Goal: Transaction & Acquisition: Purchase product/service

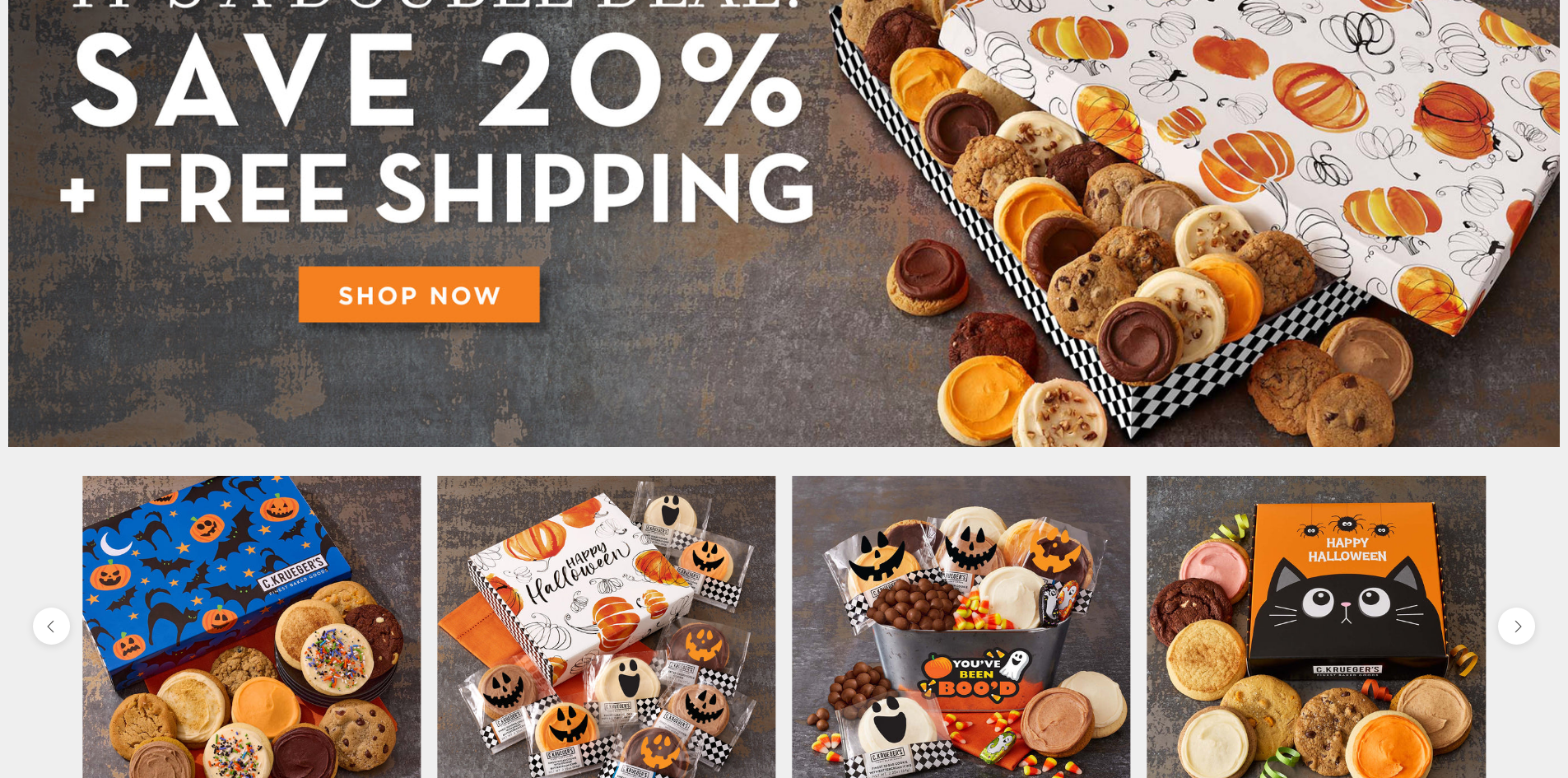
scroll to position [334, 0]
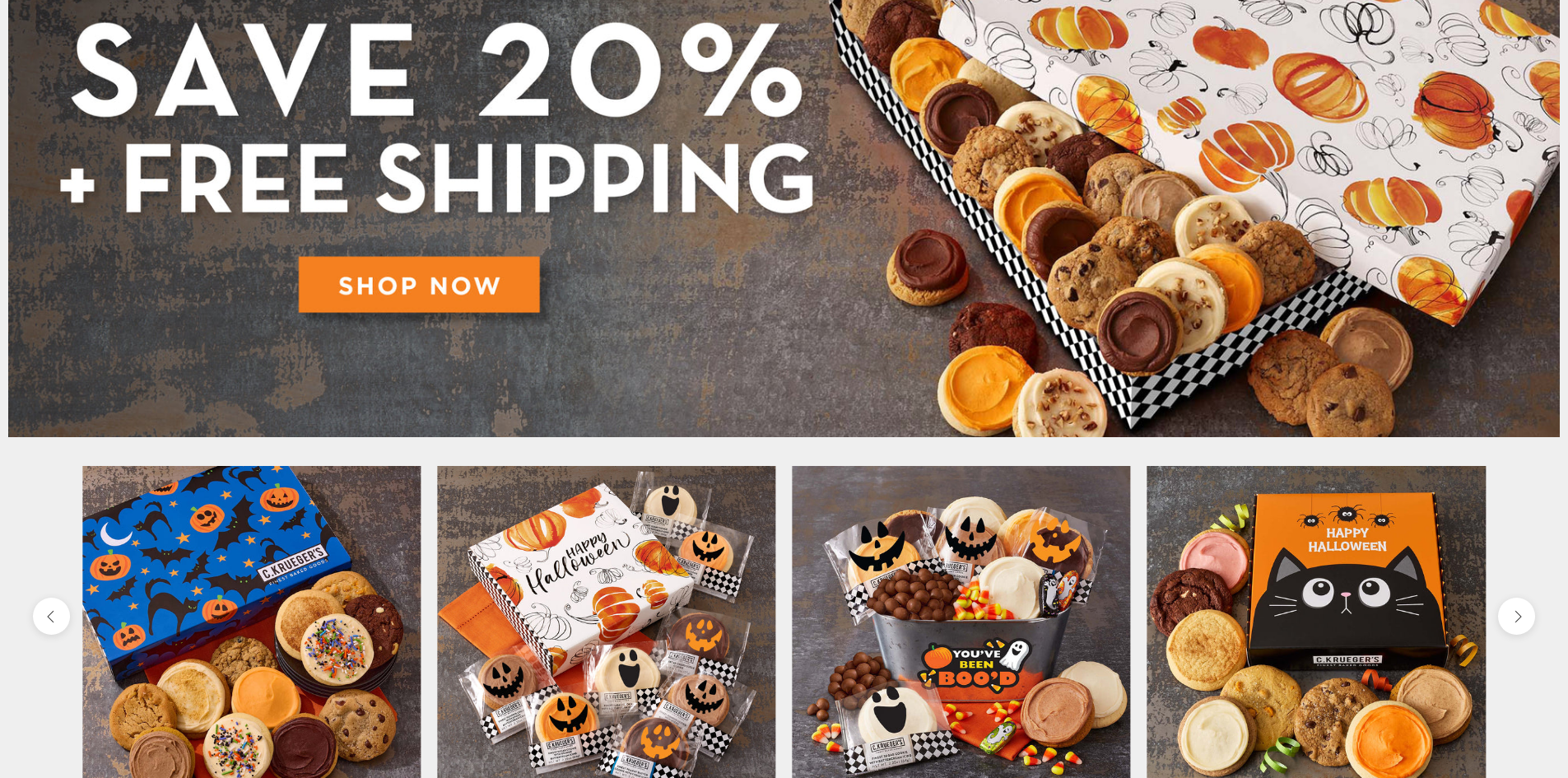
click at [396, 286] on img at bounding box center [784, 146] width 1552 height 583
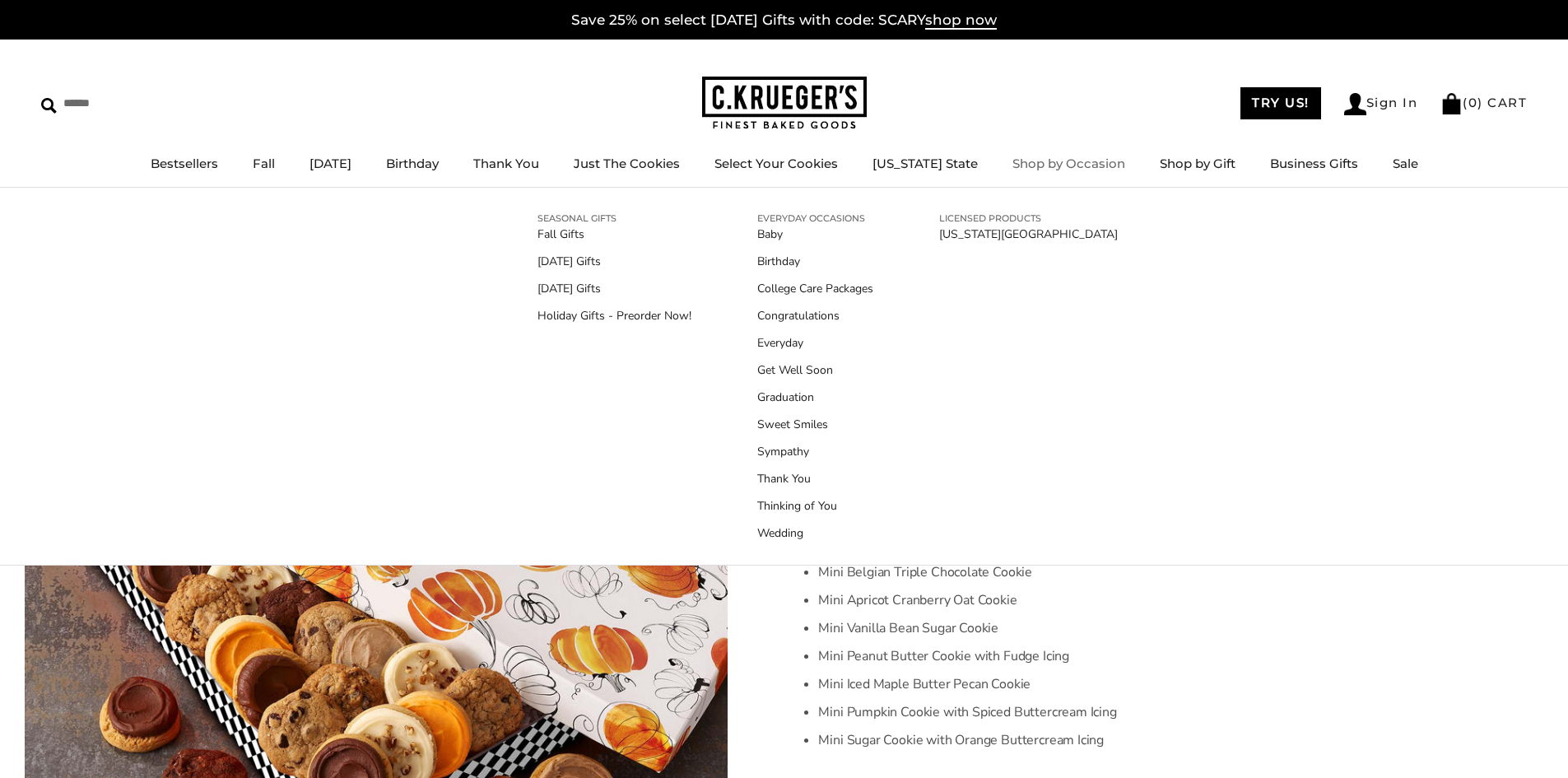
click at [1468, 299] on div "SEASONAL GIFTS Fall Gifts Halloween Gifts Thanksgiving Gifts Holiday Gifts - Pr…" at bounding box center [784, 377] width 1568 height 378
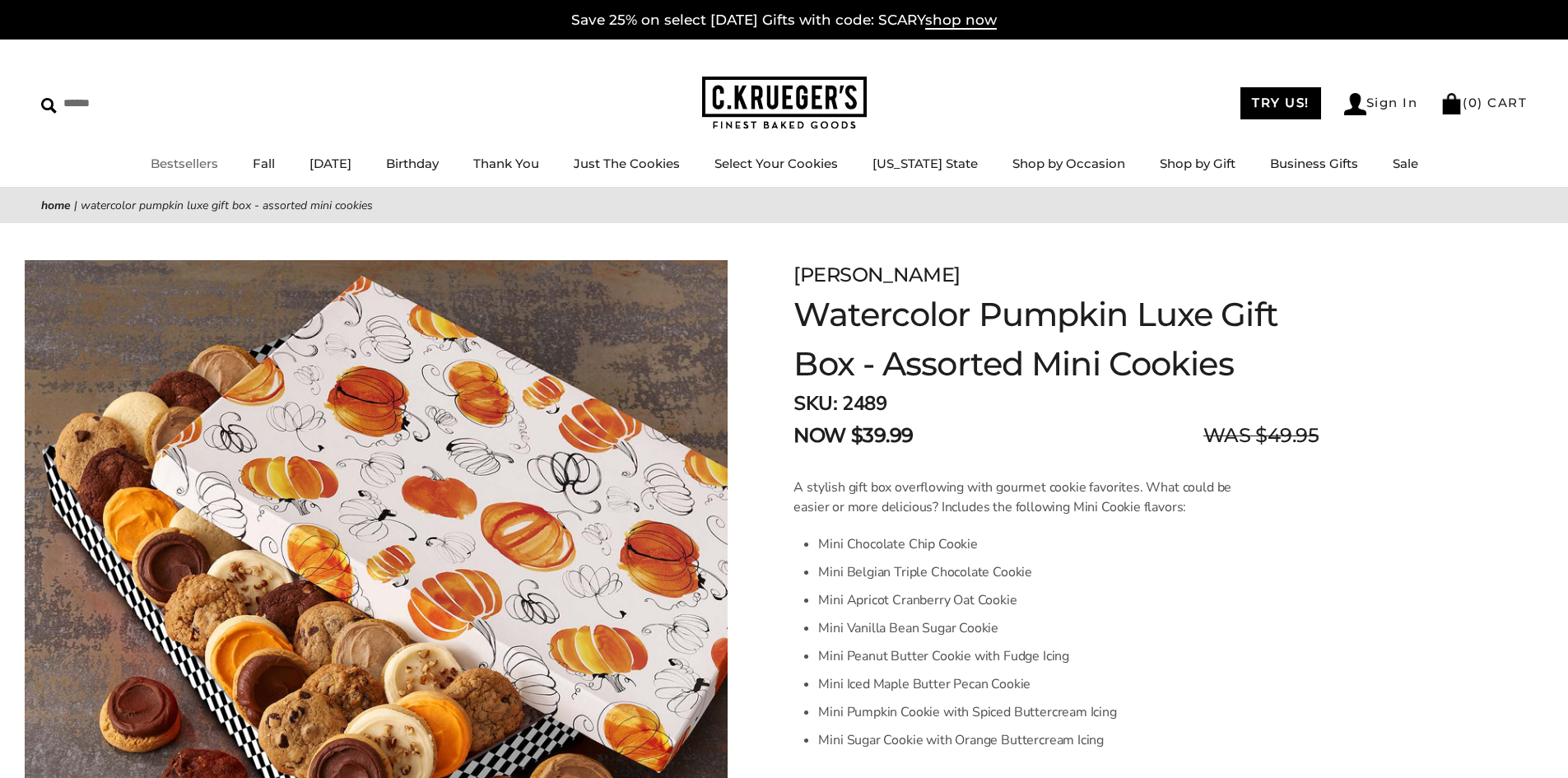
click at [171, 165] on link "Bestsellers" at bounding box center [184, 163] width 67 height 15
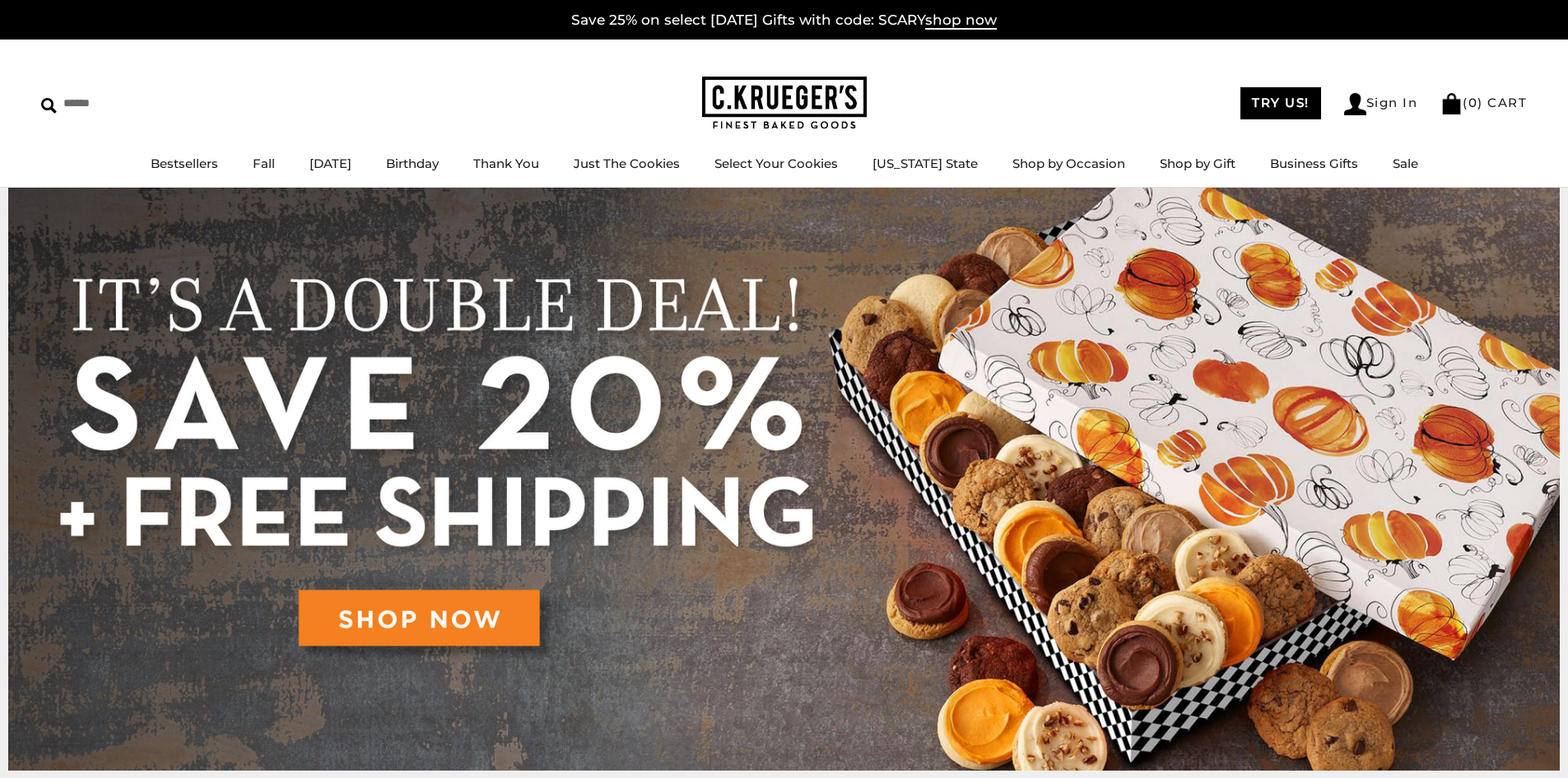
click at [414, 617] on img at bounding box center [784, 479] width 1552 height 583
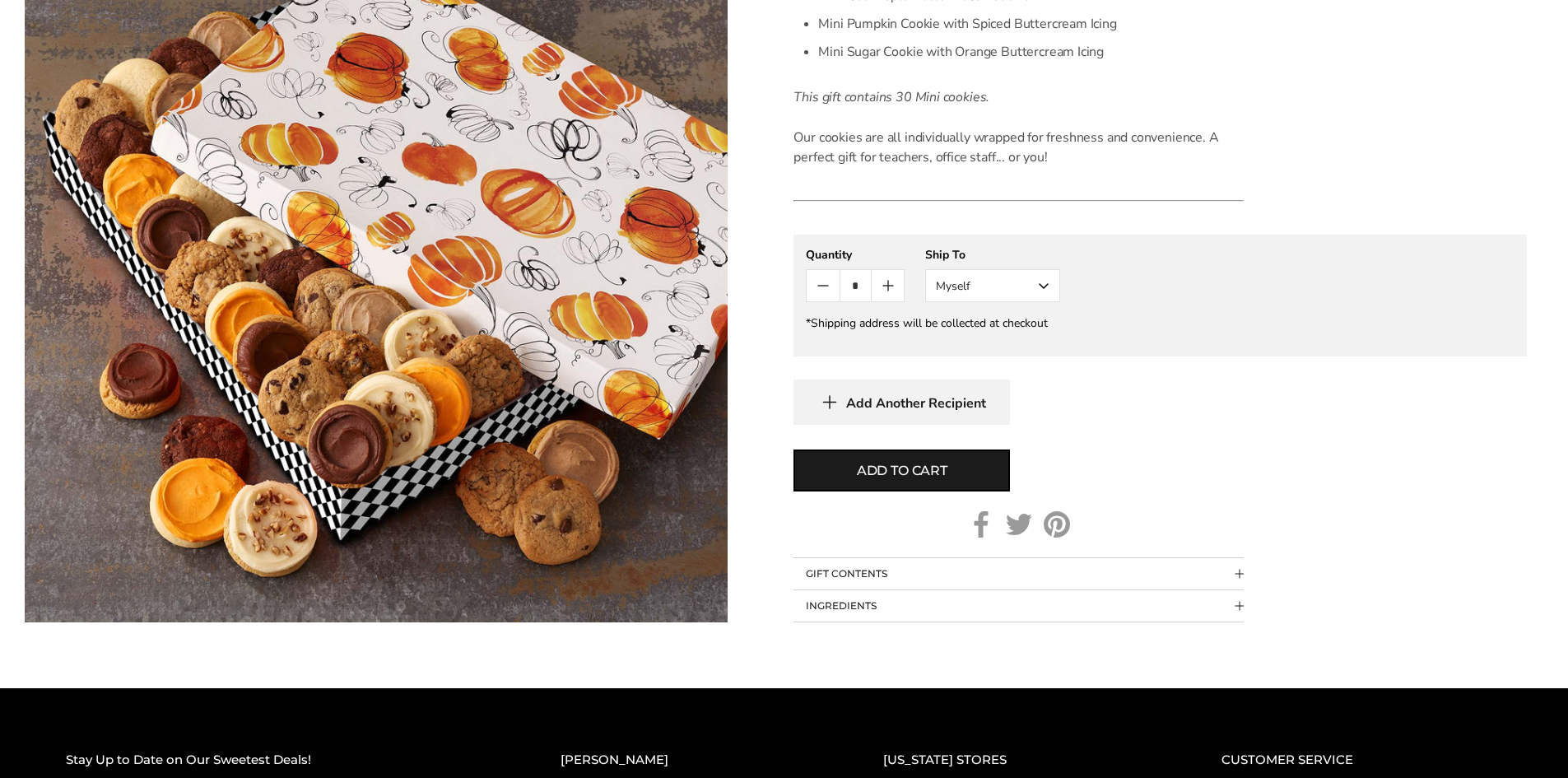
scroll to position [684, 0]
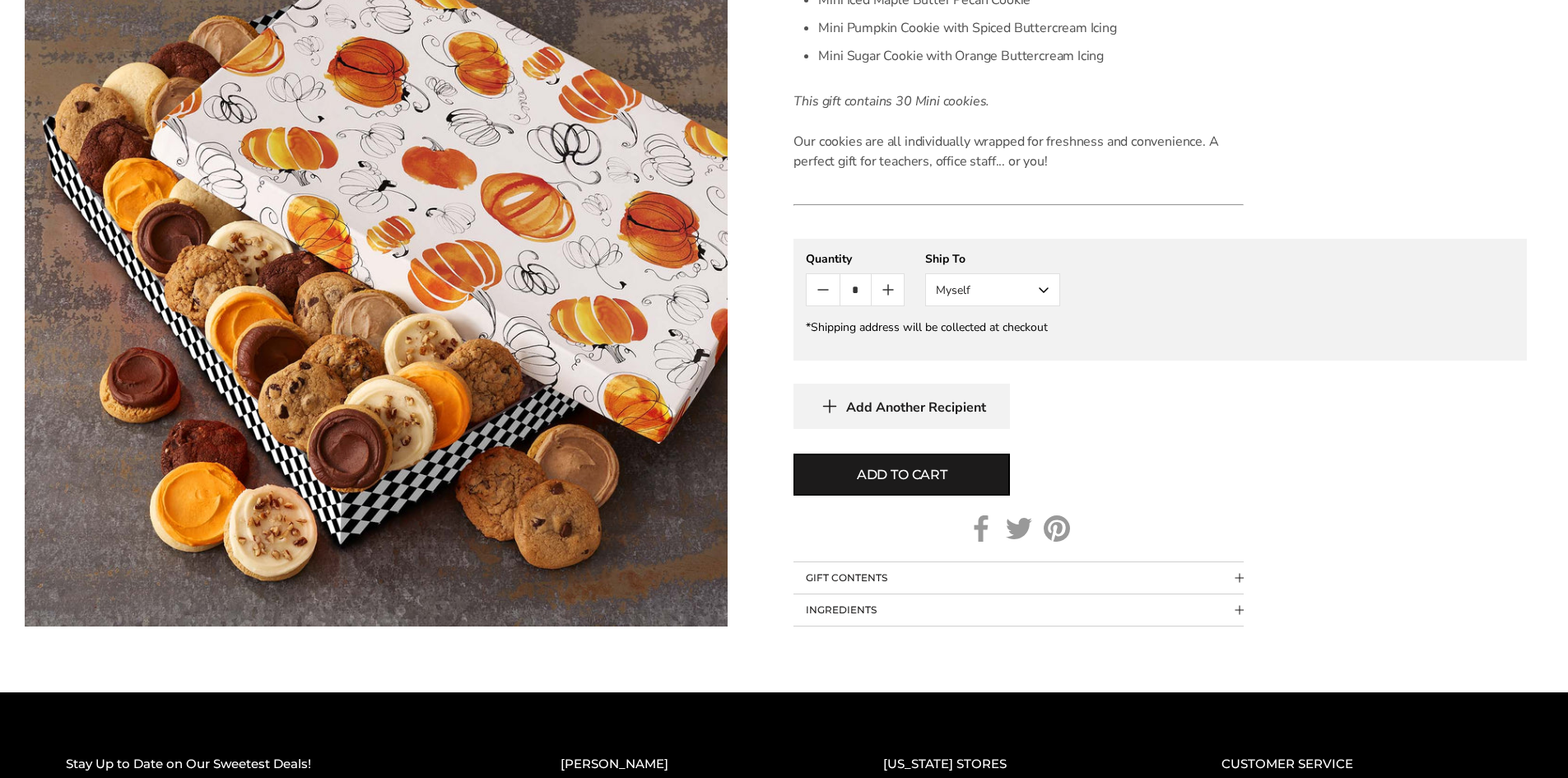
click at [1047, 291] on button "Myself" at bounding box center [993, 290] width 135 height 33
click at [1000, 356] on button "Other Recipient" at bounding box center [993, 351] width 133 height 30
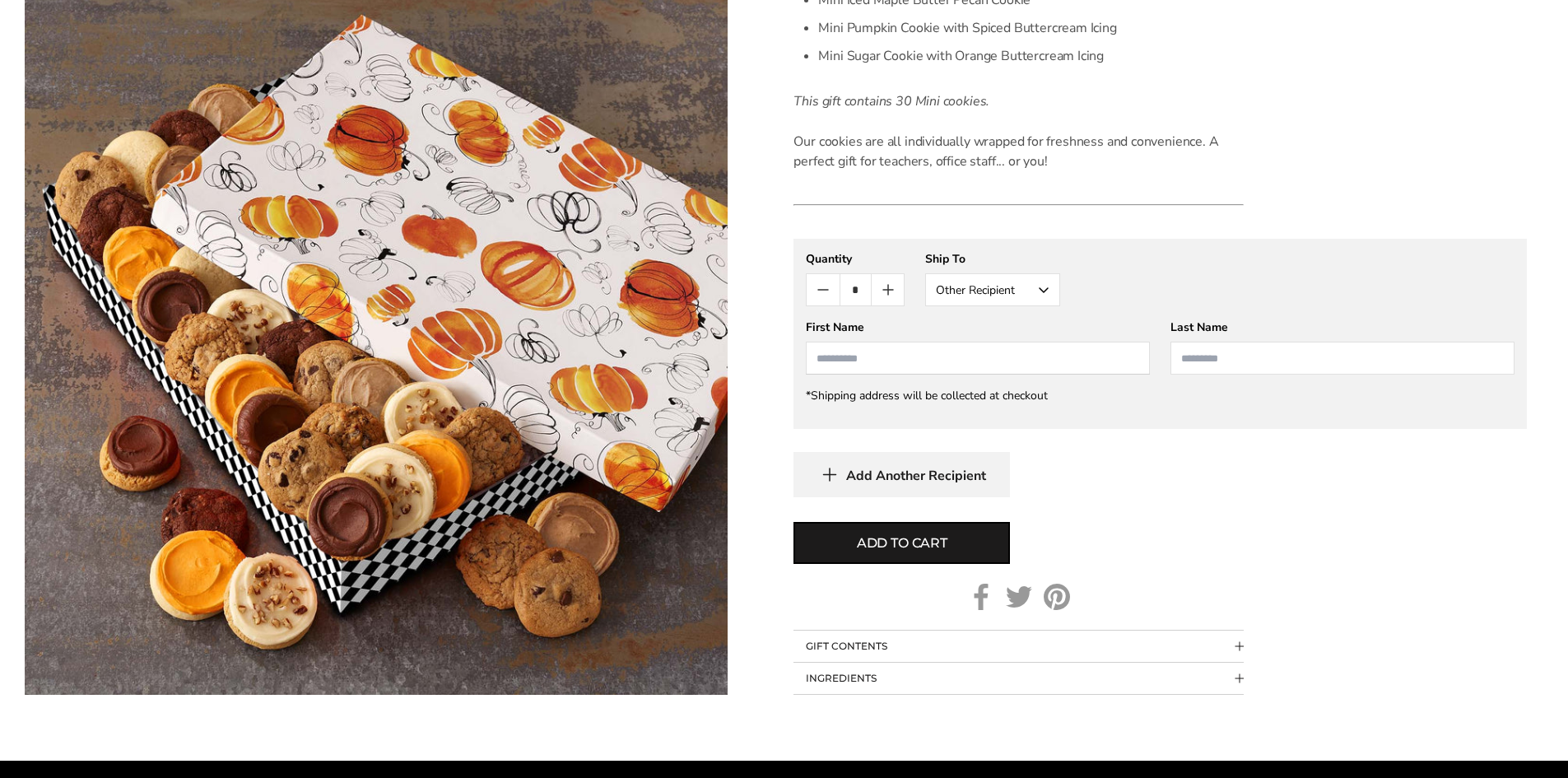
drag, startPoint x: 920, startPoint y: 363, endPoint x: 935, endPoint y: 356, distance: 16.6
click at [921, 363] on input "First Name" at bounding box center [977, 358] width 344 height 33
type input "*****"
click at [1191, 355] on input "Last Name" at bounding box center [1342, 358] width 344 height 33
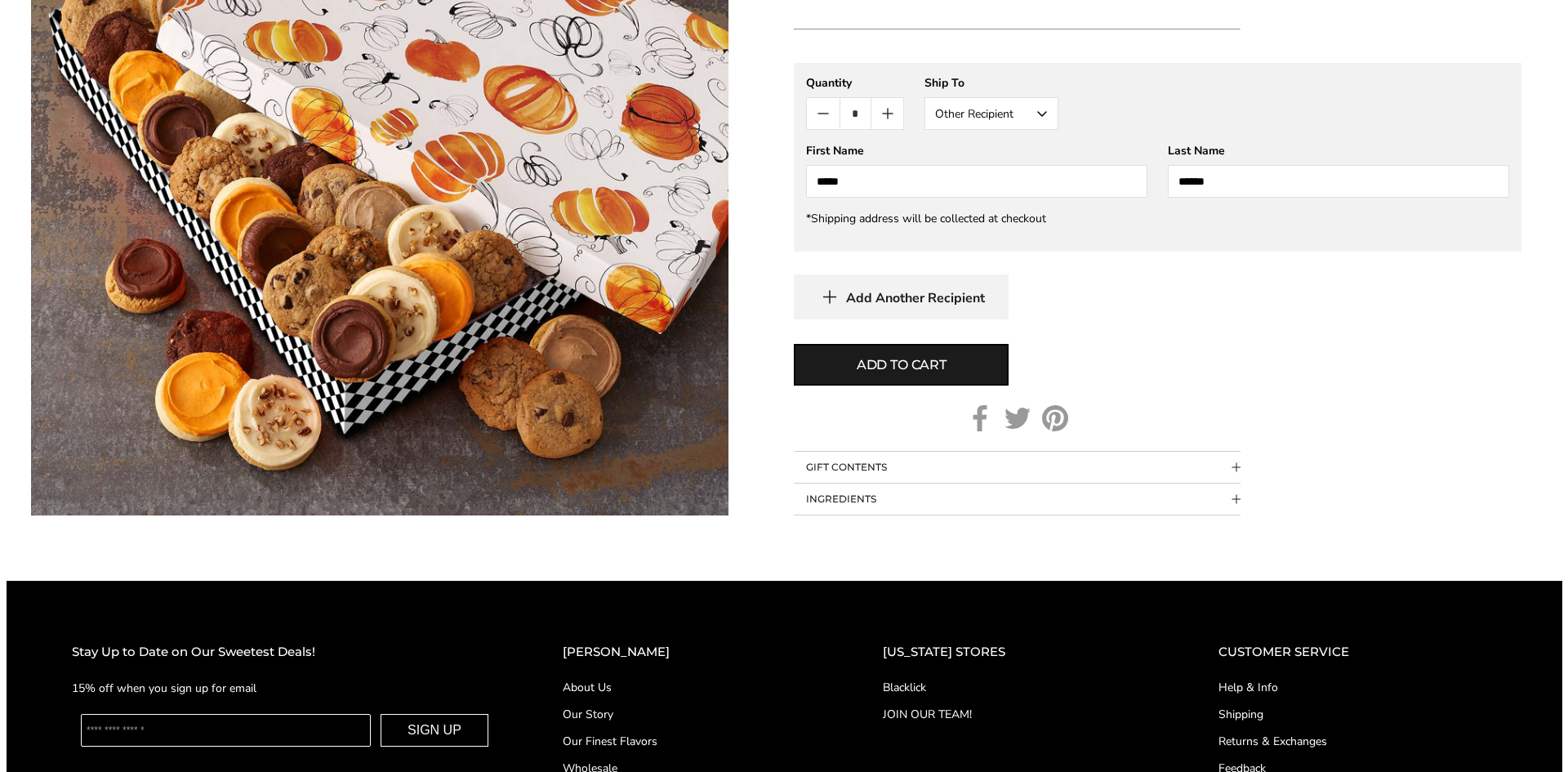
scroll to position [845, 0]
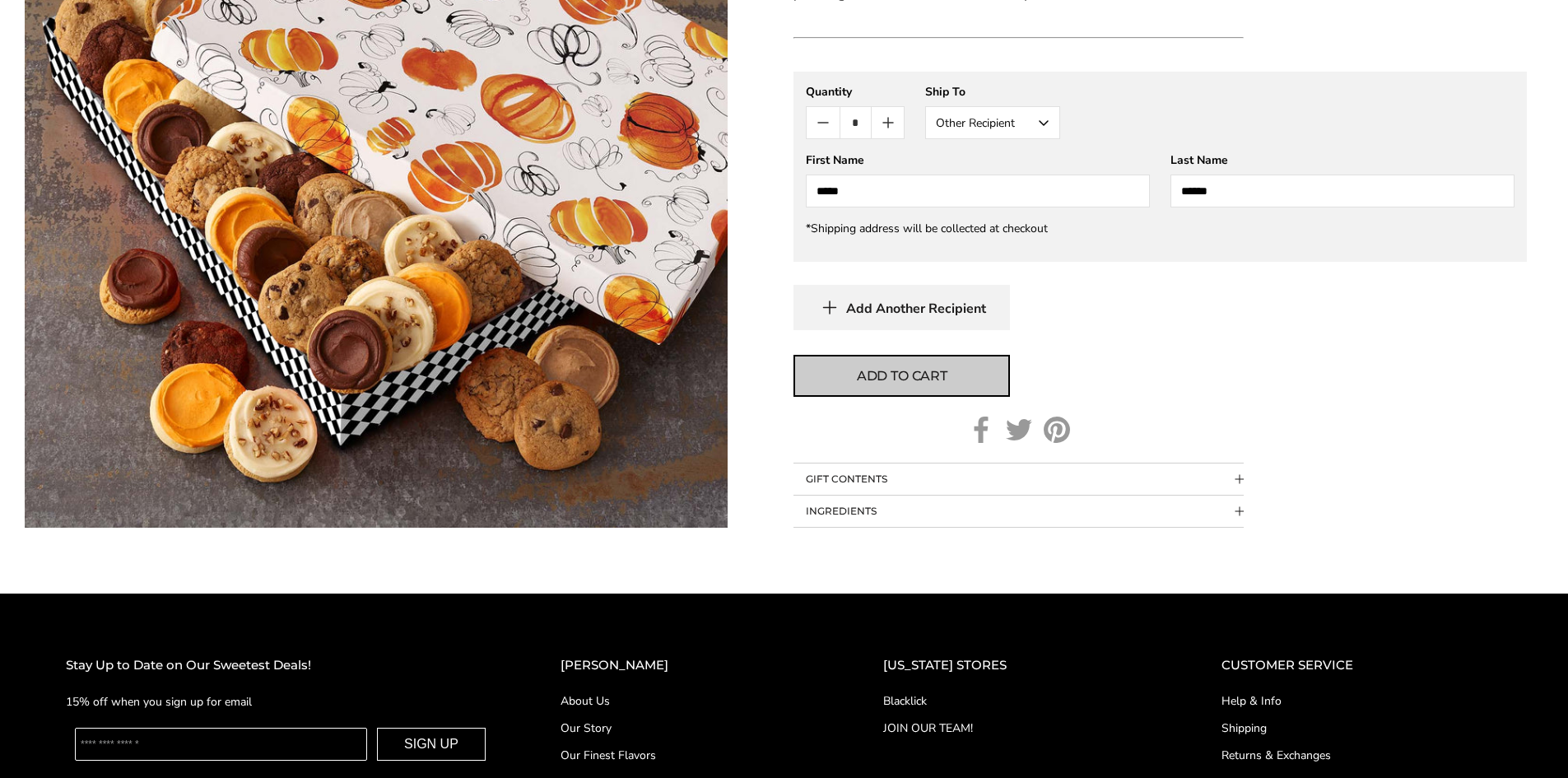
type input "******"
click at [896, 373] on span "Add to cart" at bounding box center [902, 376] width 91 height 20
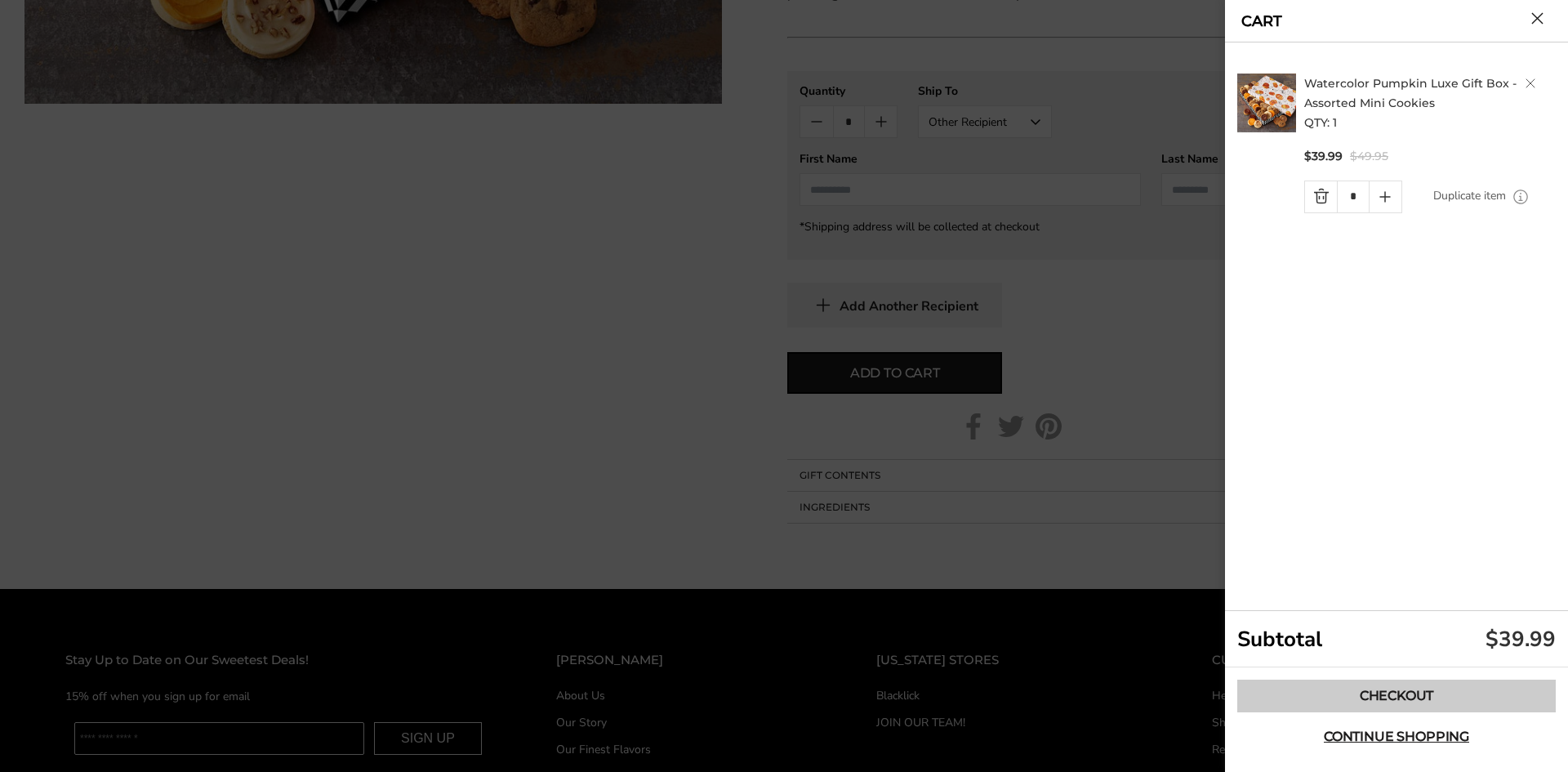
click at [1401, 688] on link "Checkout" at bounding box center [1396, 696] width 318 height 33
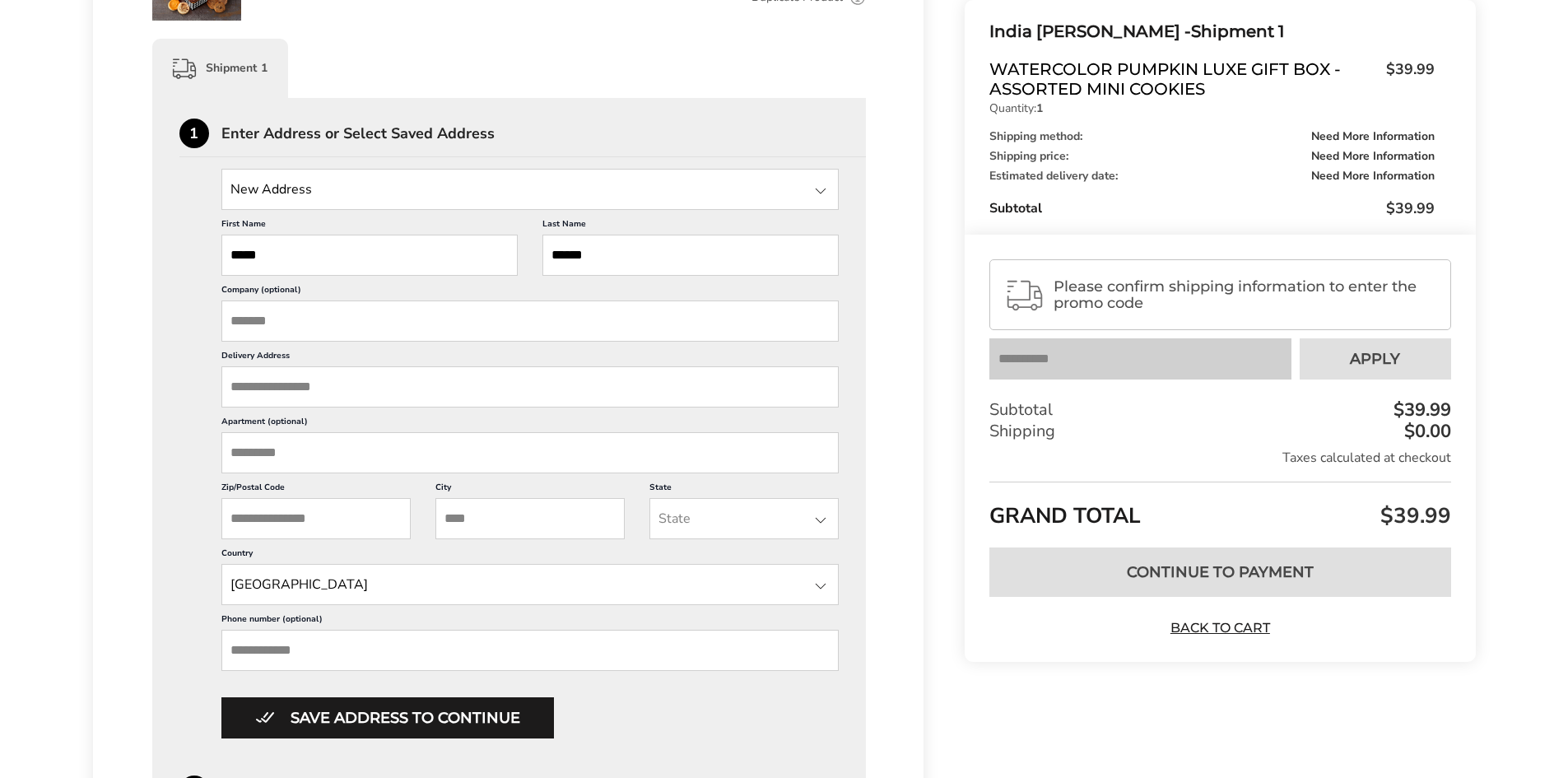
scroll to position [377, 0]
click at [530, 192] on input "State" at bounding box center [530, 188] width 619 height 41
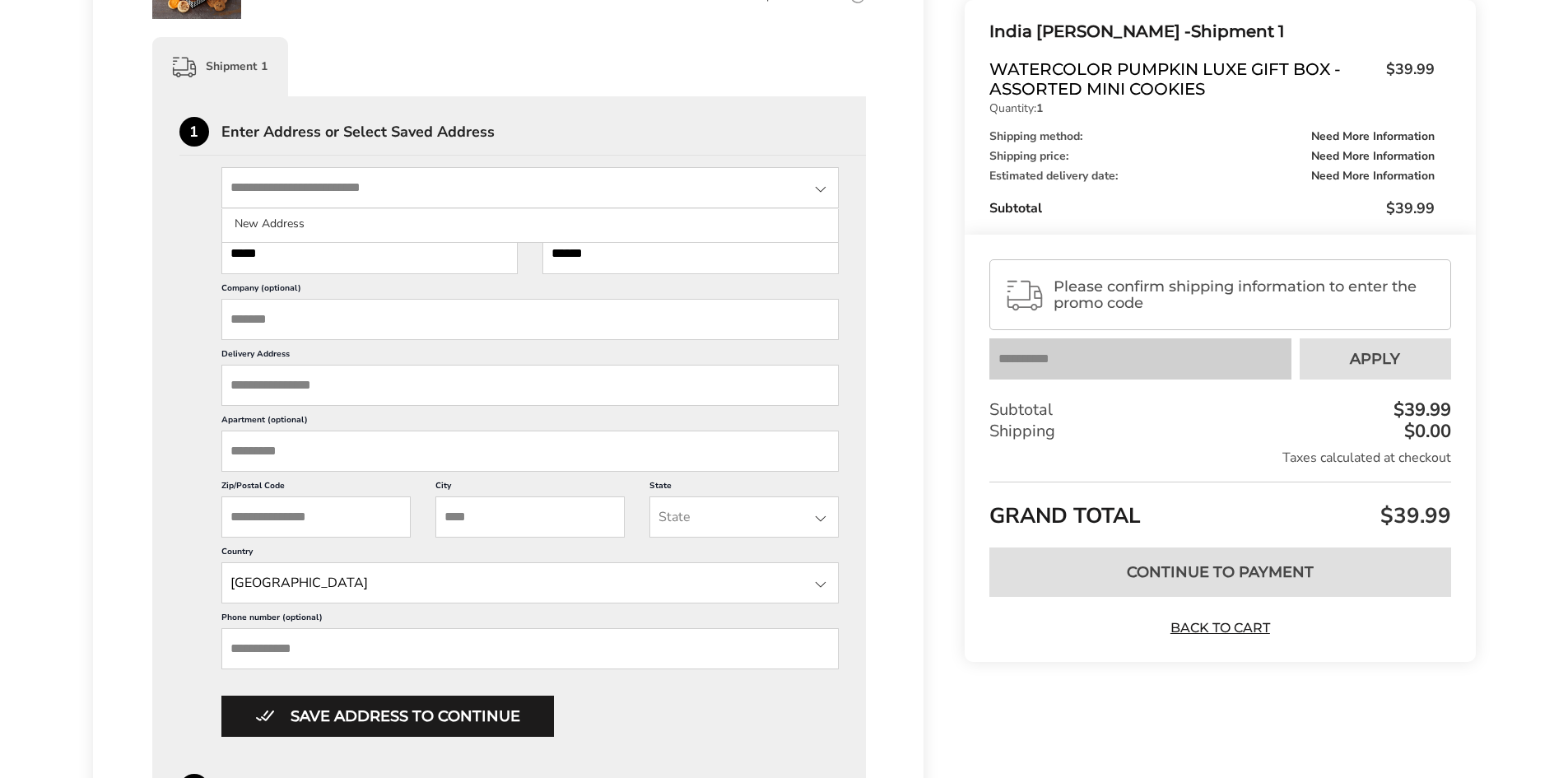
click at [316, 320] on input "Company (optional)" at bounding box center [530, 319] width 619 height 41
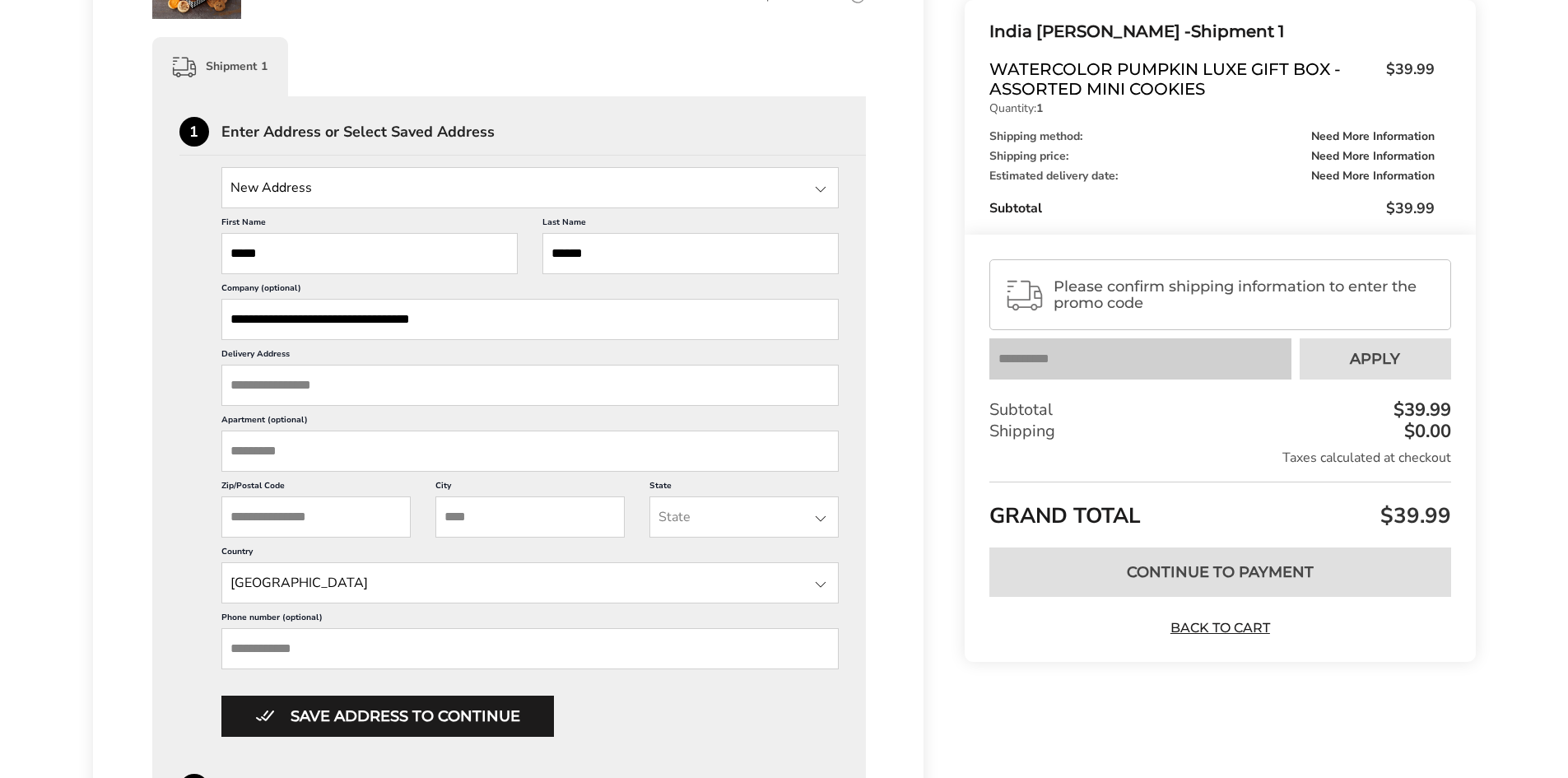
type input "**********"
click at [276, 389] on input "Delivery Address" at bounding box center [530, 386] width 619 height 41
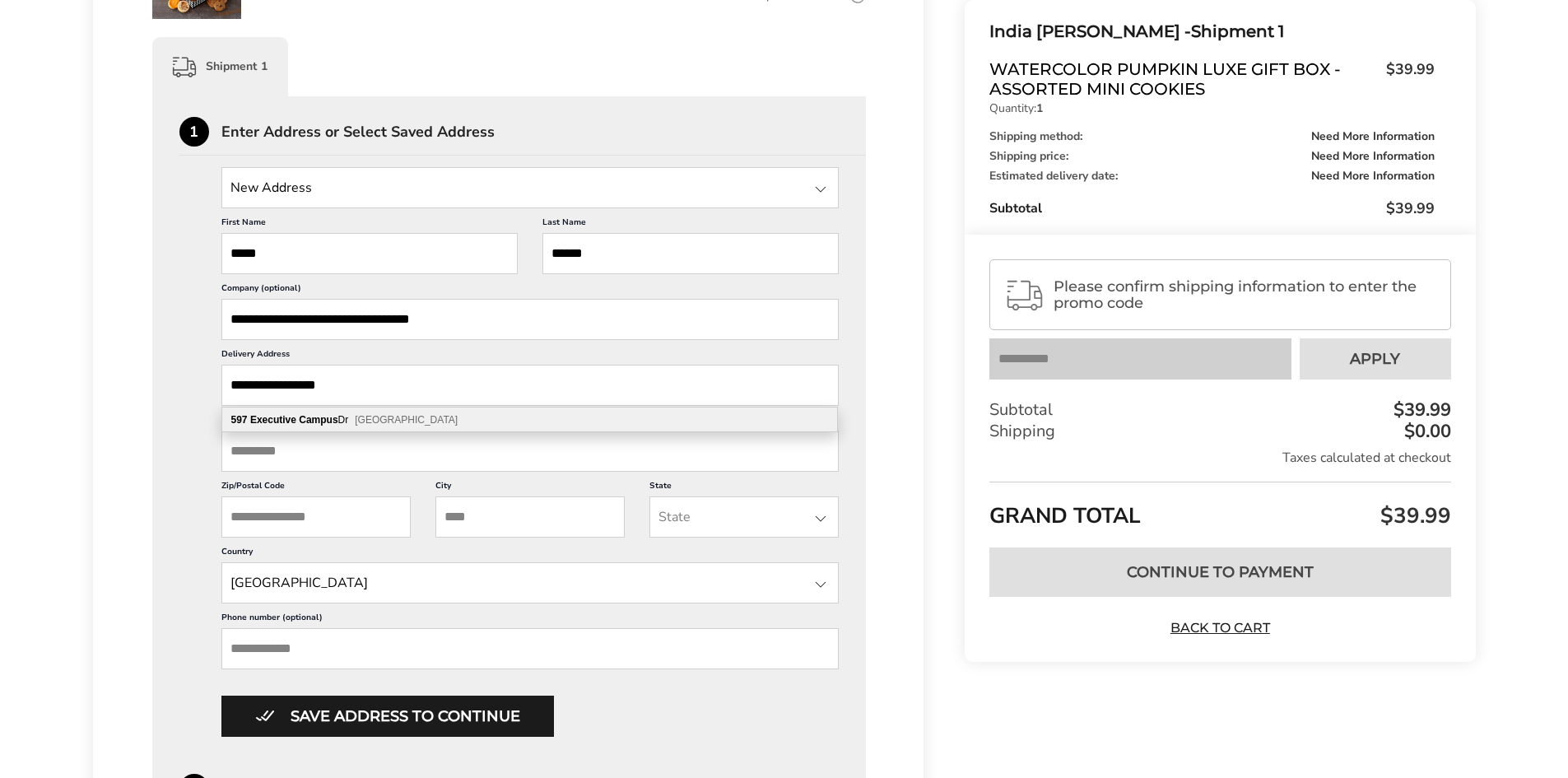
click at [404, 415] on span "[GEOGRAPHIC_DATA]" at bounding box center [406, 419] width 102 height 12
type input "**********"
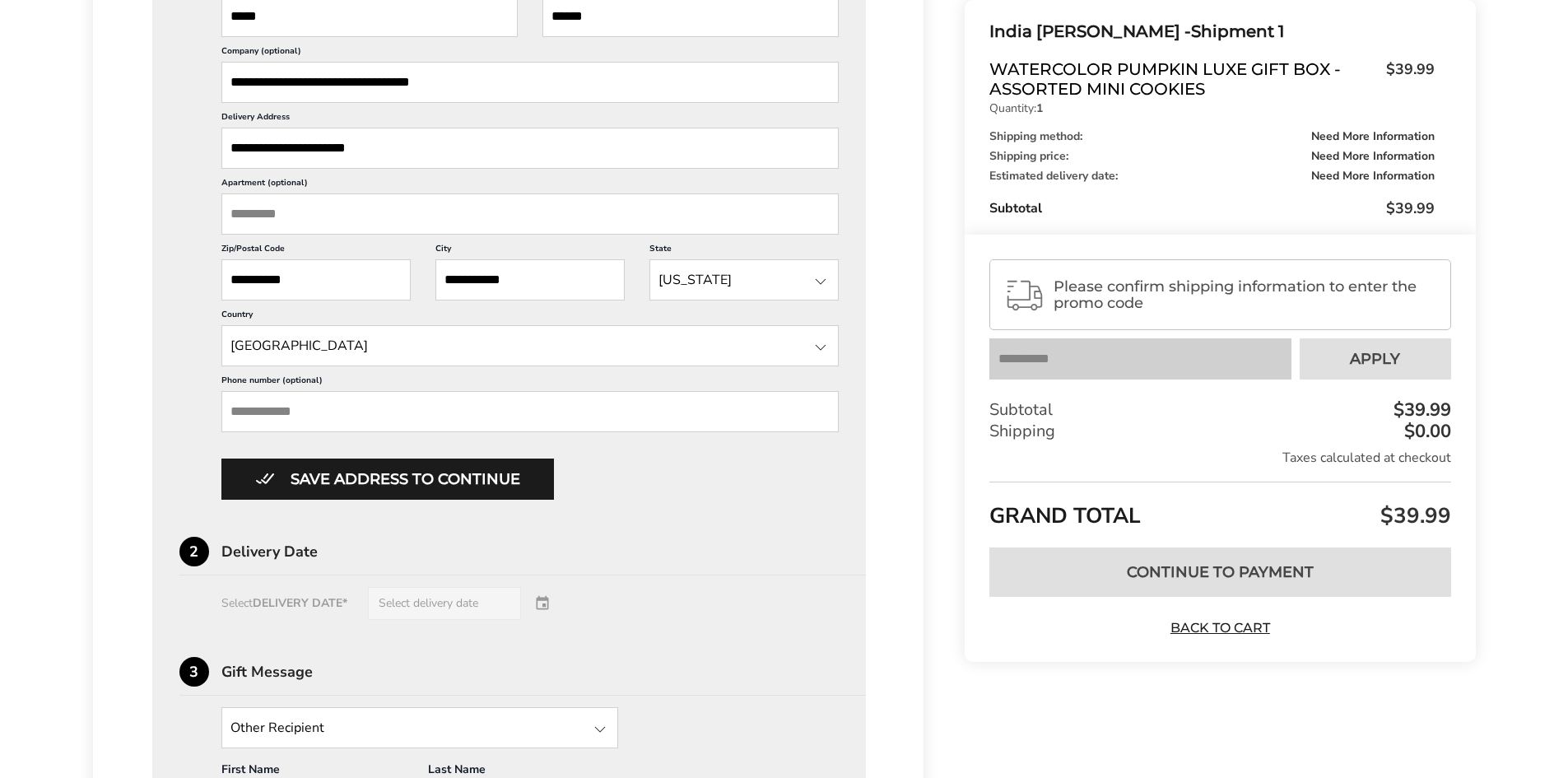
scroll to position [640, 0]
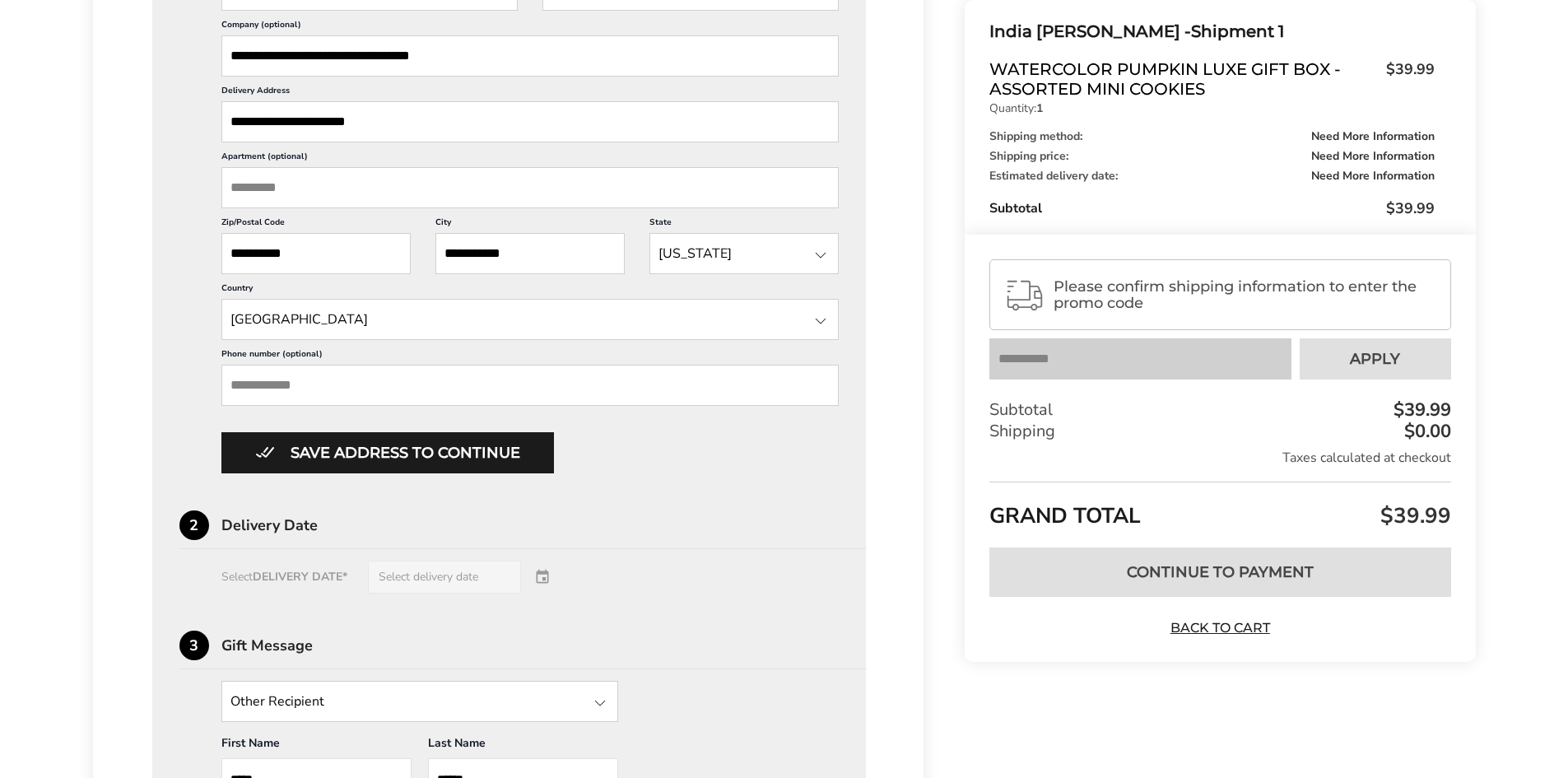
click at [579, 389] on input "Phone number (optional)" at bounding box center [530, 386] width 619 height 41
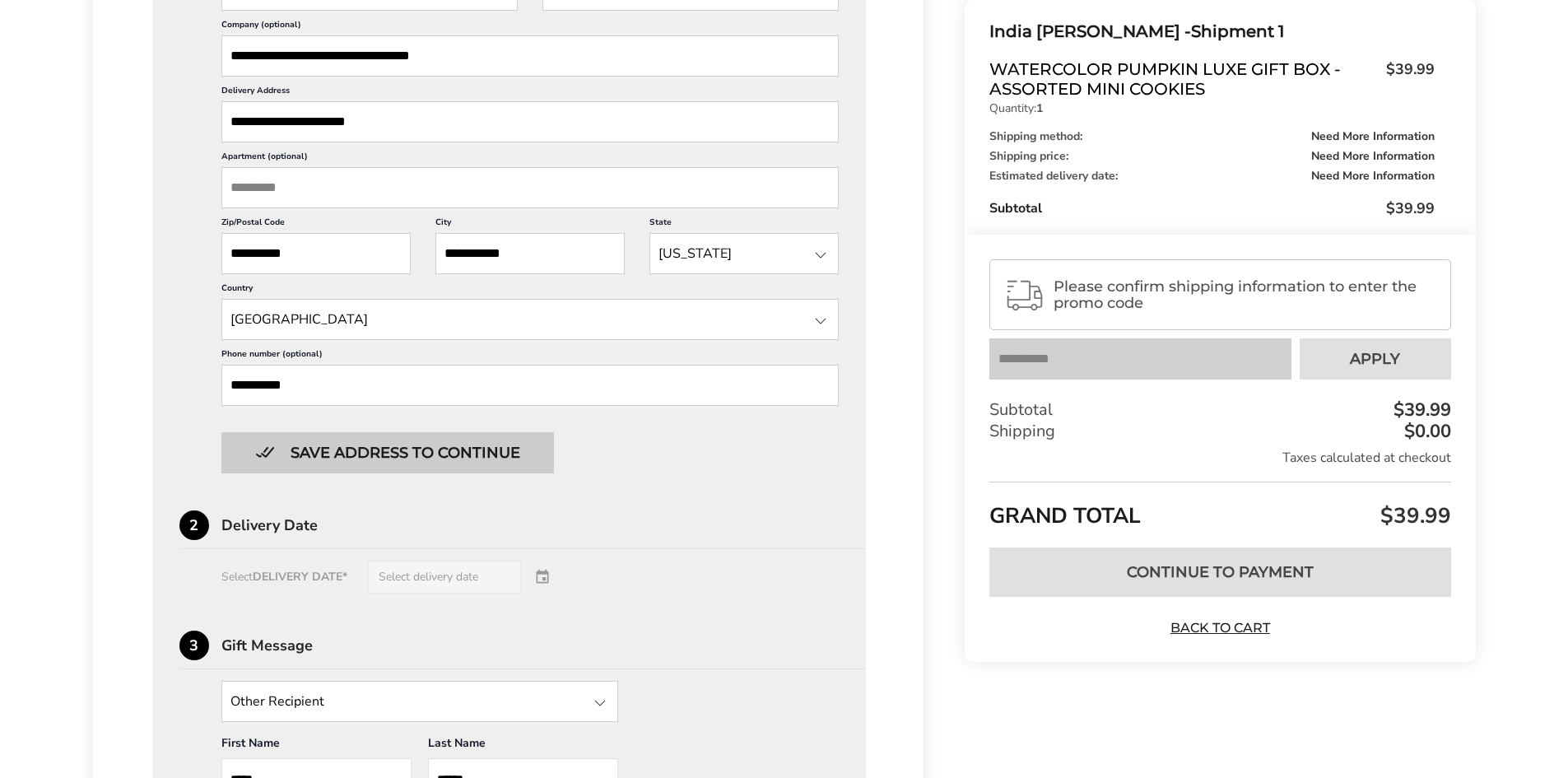
type input "**********"
click at [459, 448] on button "Save address to continue" at bounding box center [388, 453] width 333 height 41
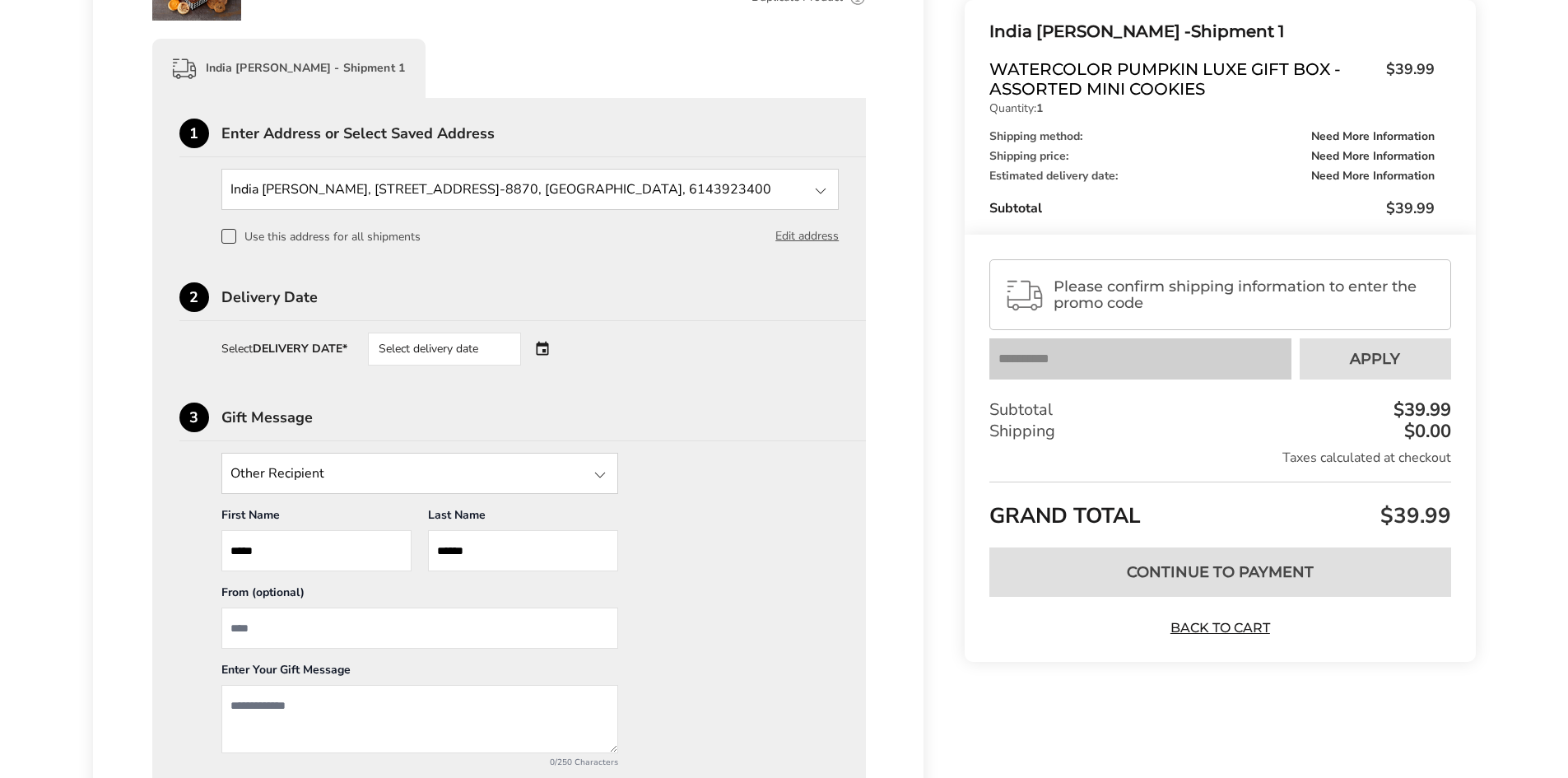
scroll to position [415, 0]
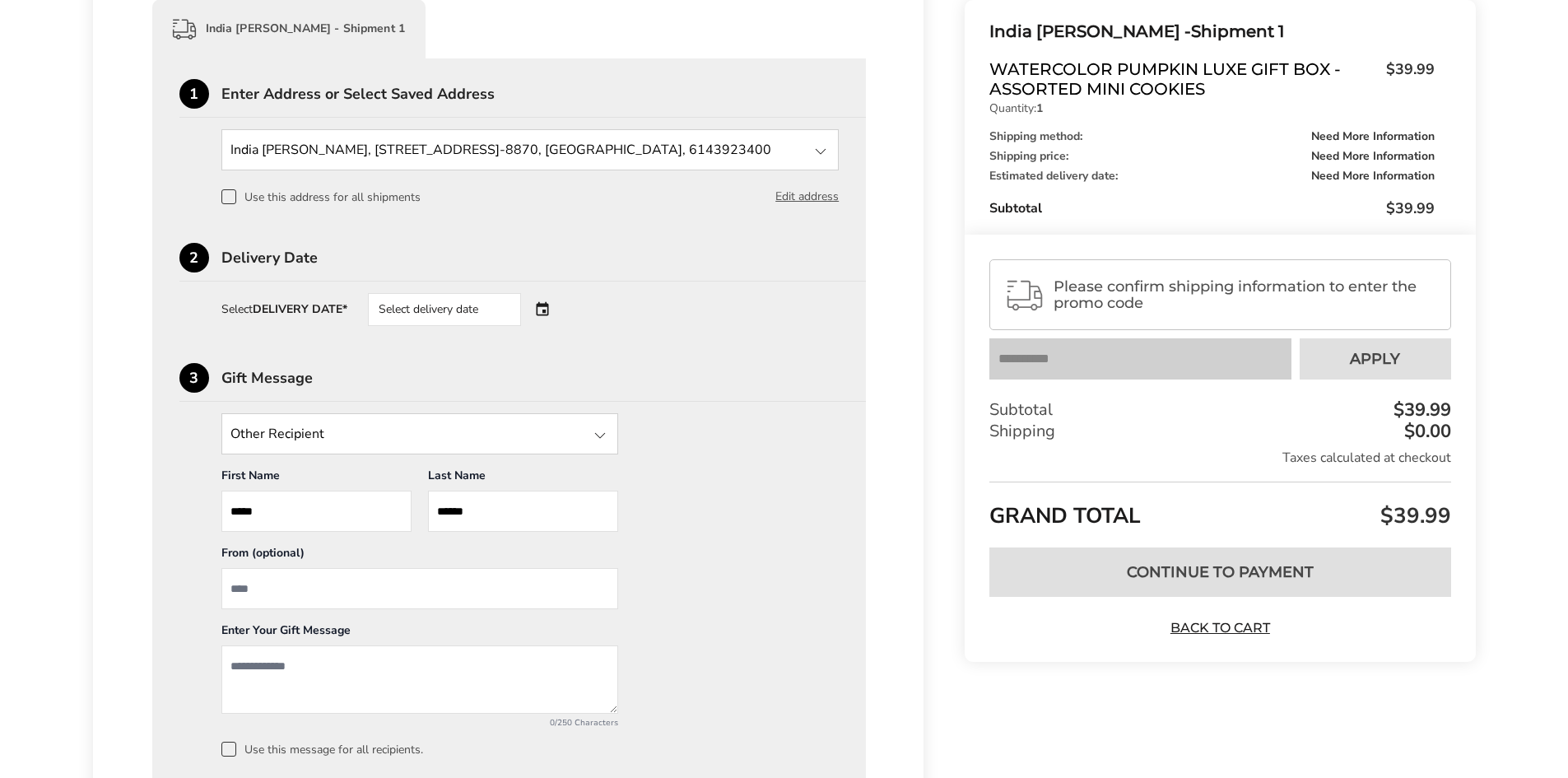
click at [547, 310] on div "Select delivery date" at bounding box center [468, 309] width 200 height 33
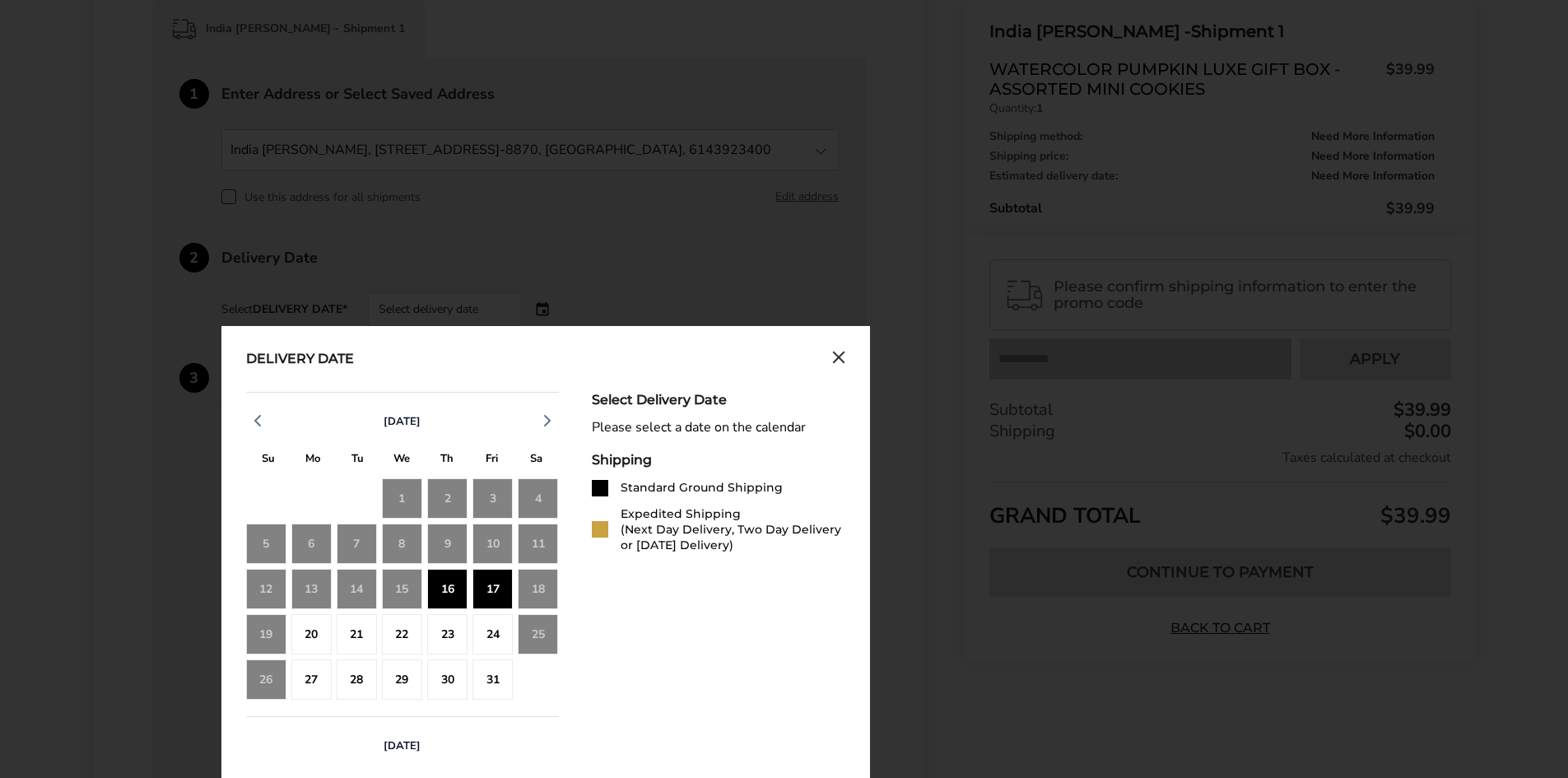
click at [443, 589] on div "16" at bounding box center [447, 589] width 40 height 40
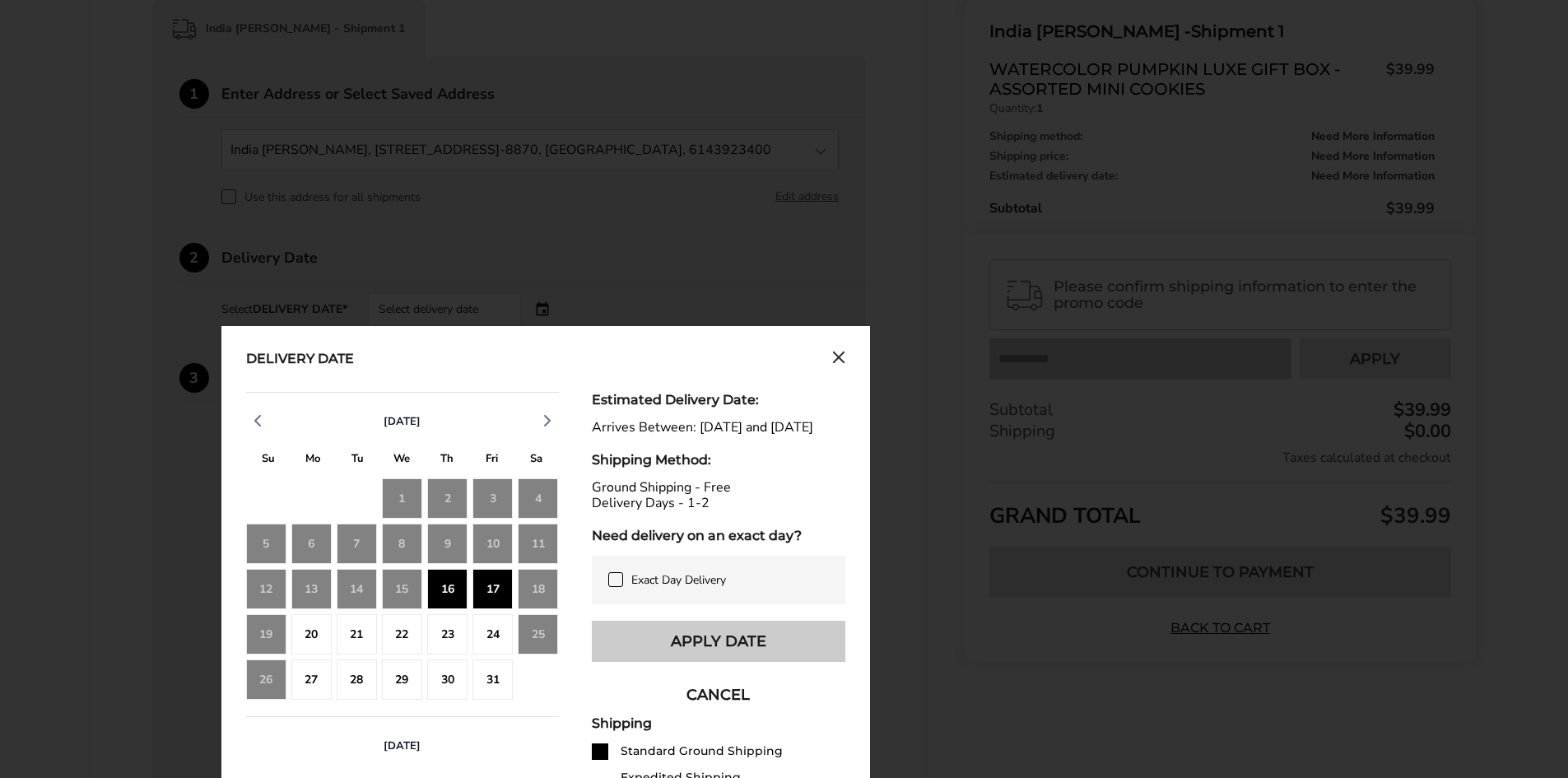
click at [723, 653] on button "Apply Date" at bounding box center [718, 641] width 254 height 41
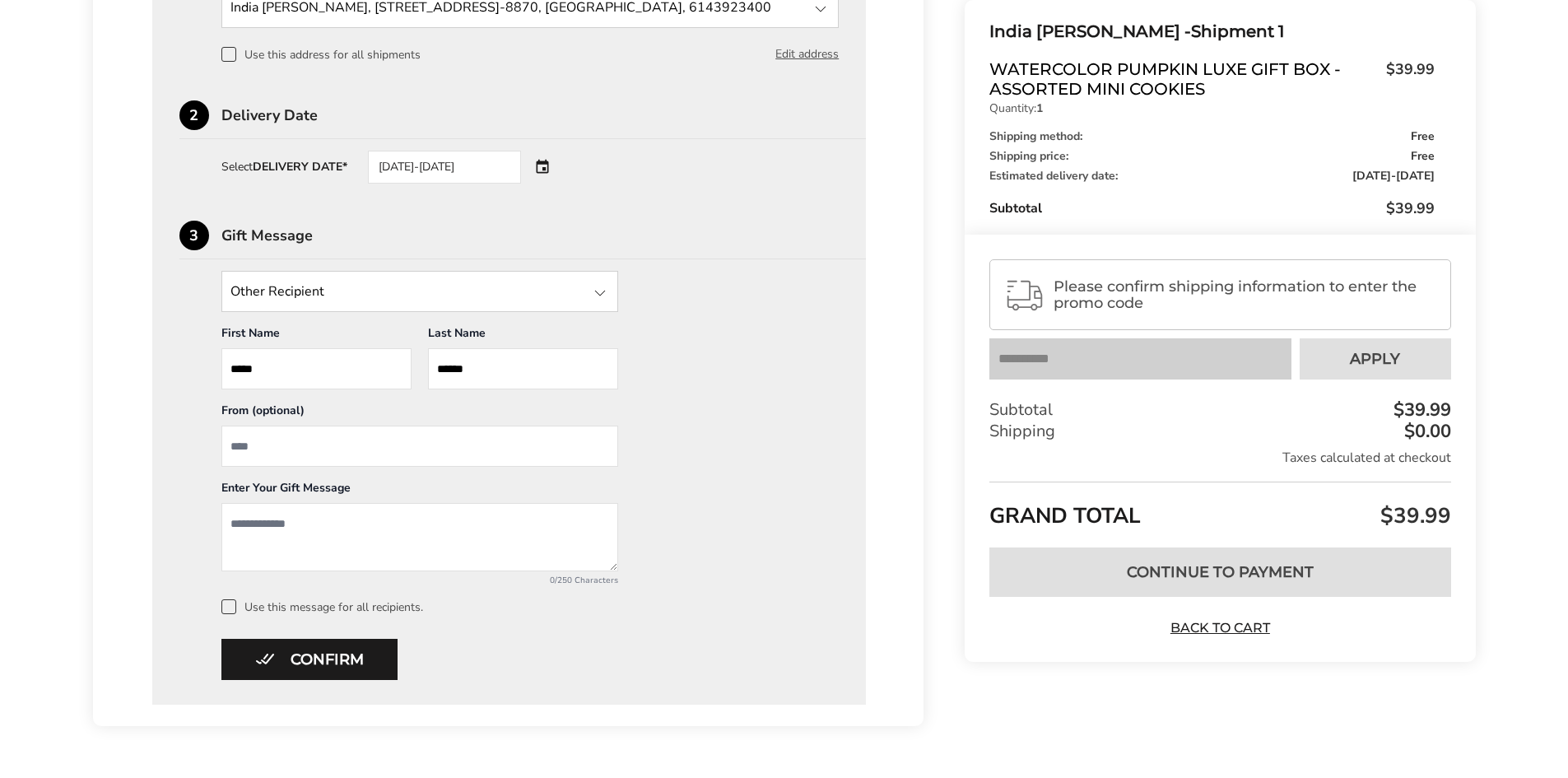
scroll to position [613, 0]
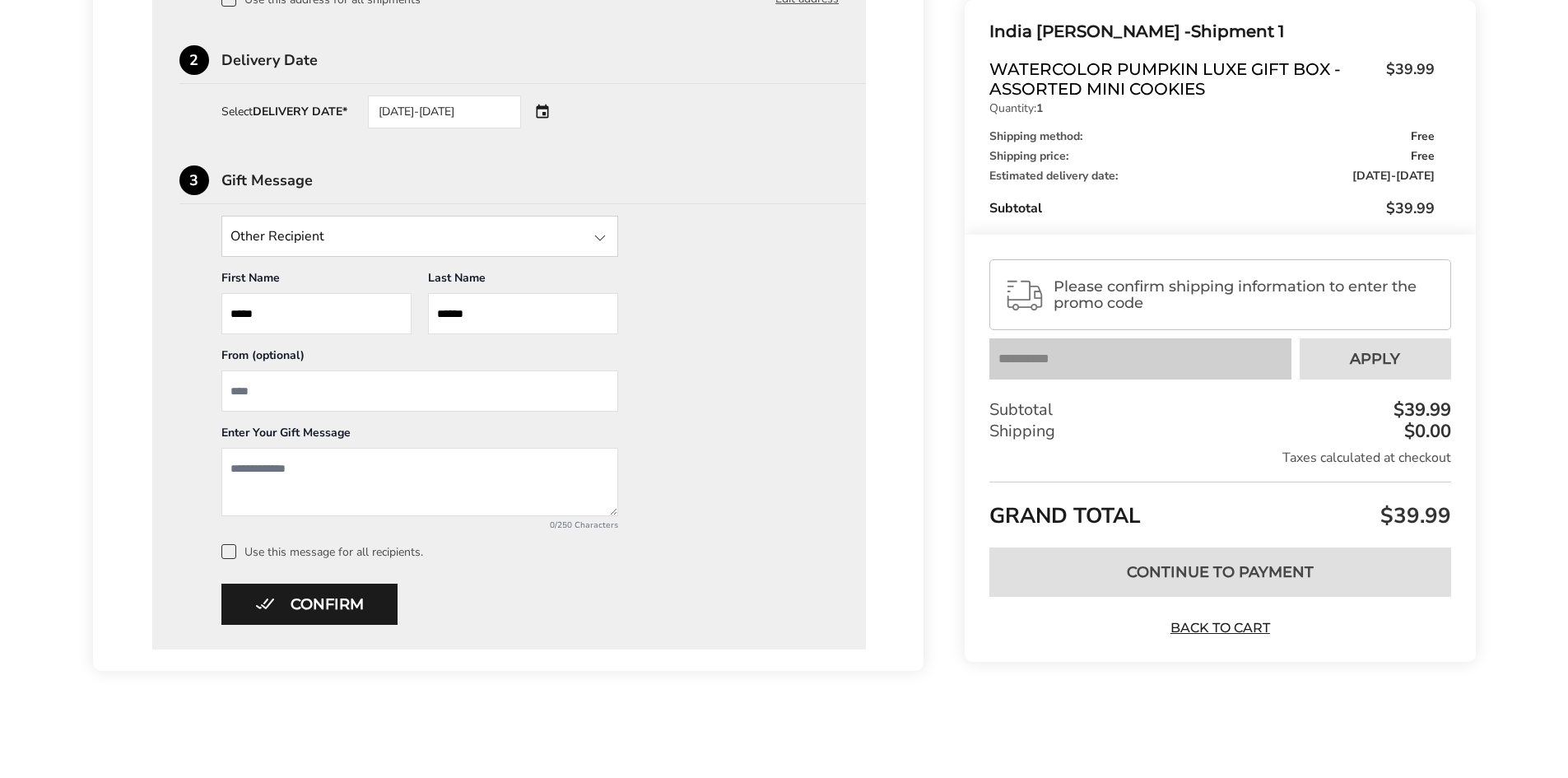
click at [332, 472] on textarea "Add a message" at bounding box center [419, 482] width 396 height 68
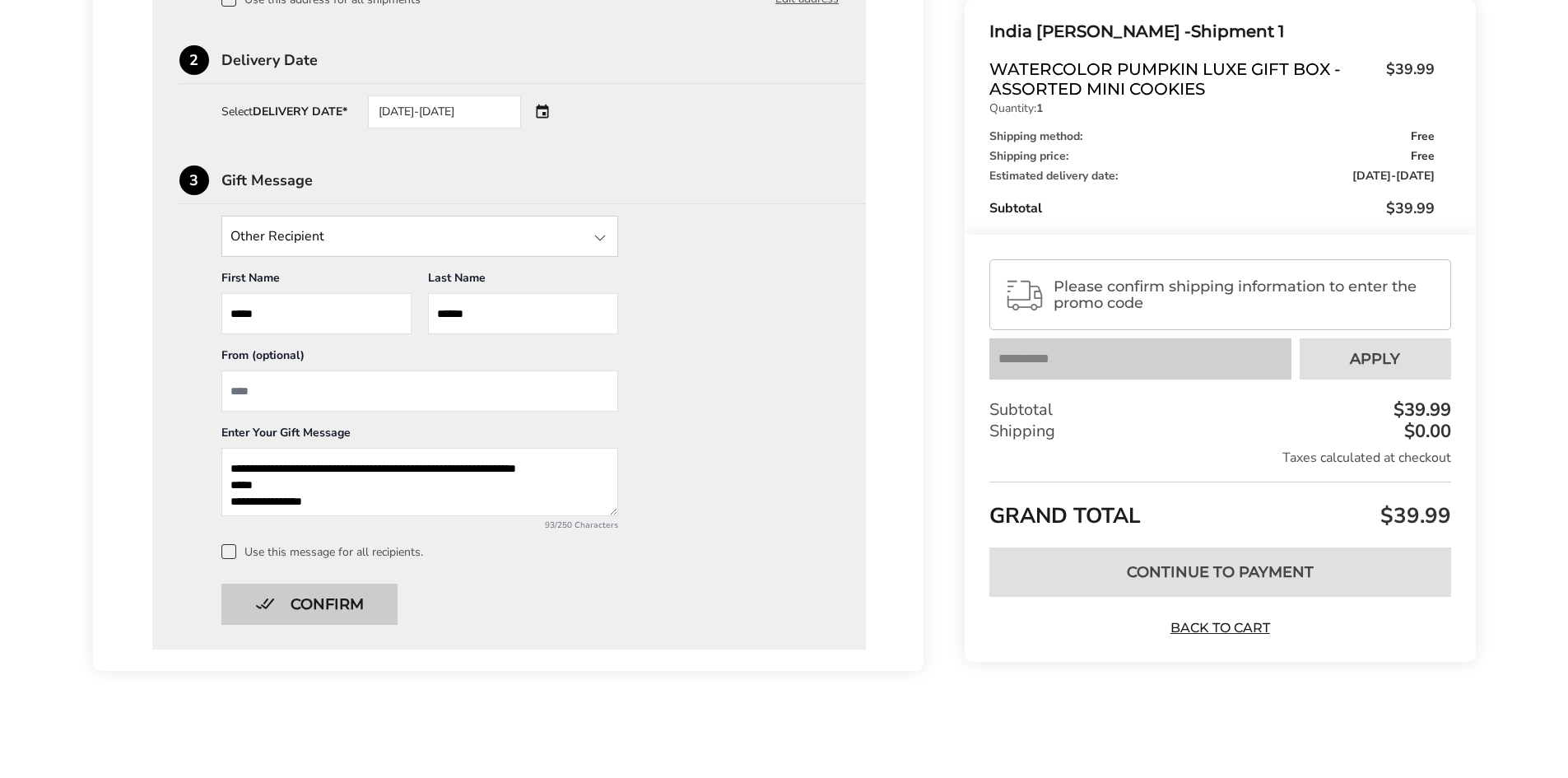
type textarea "**********"
click at [328, 601] on button "Confirm" at bounding box center [309, 604] width 176 height 41
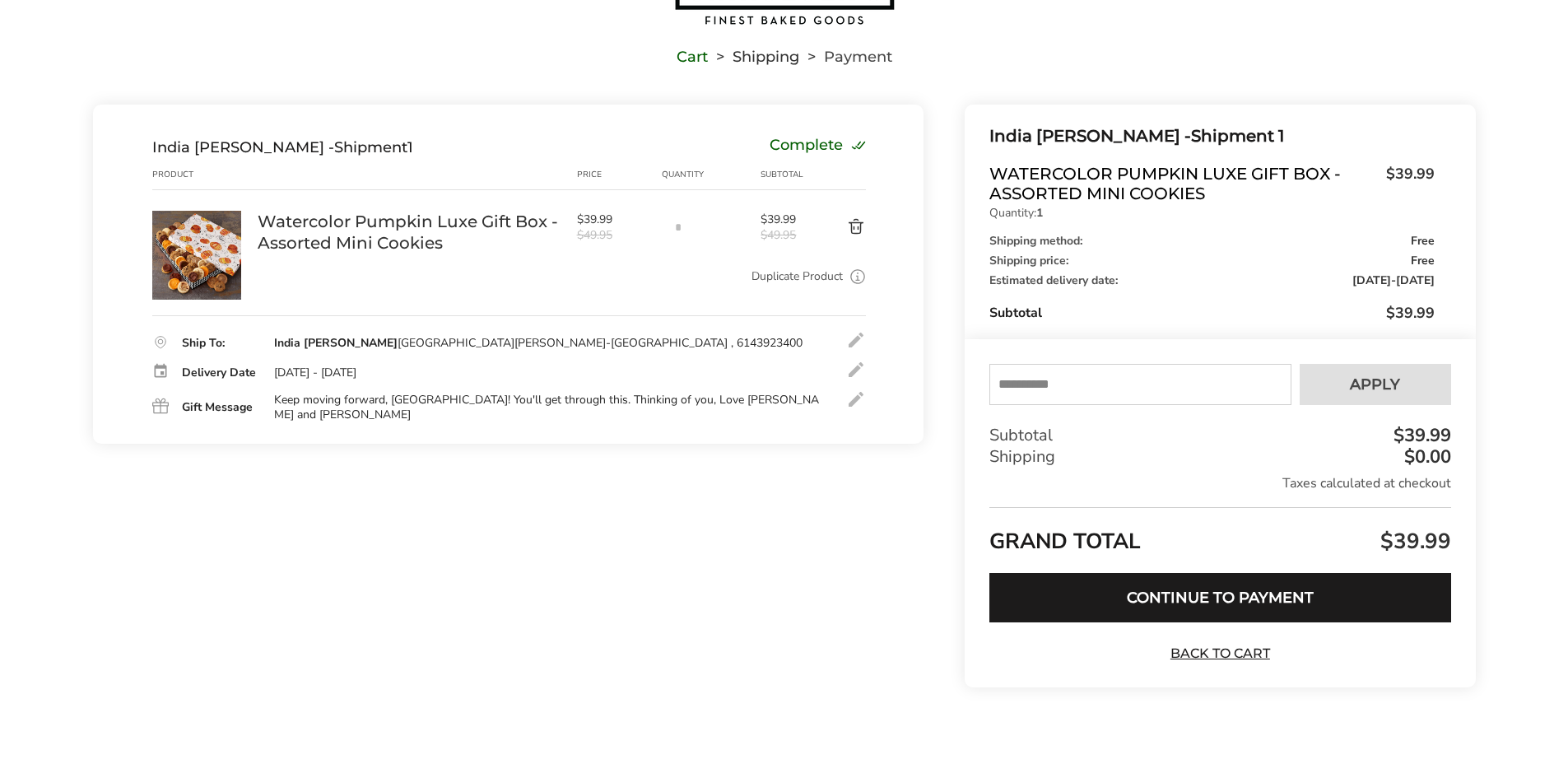
scroll to position [96, 0]
click at [1225, 590] on button "Continue to Payment" at bounding box center [1219, 597] width 461 height 49
